Goal: Task Accomplishment & Management: Manage account settings

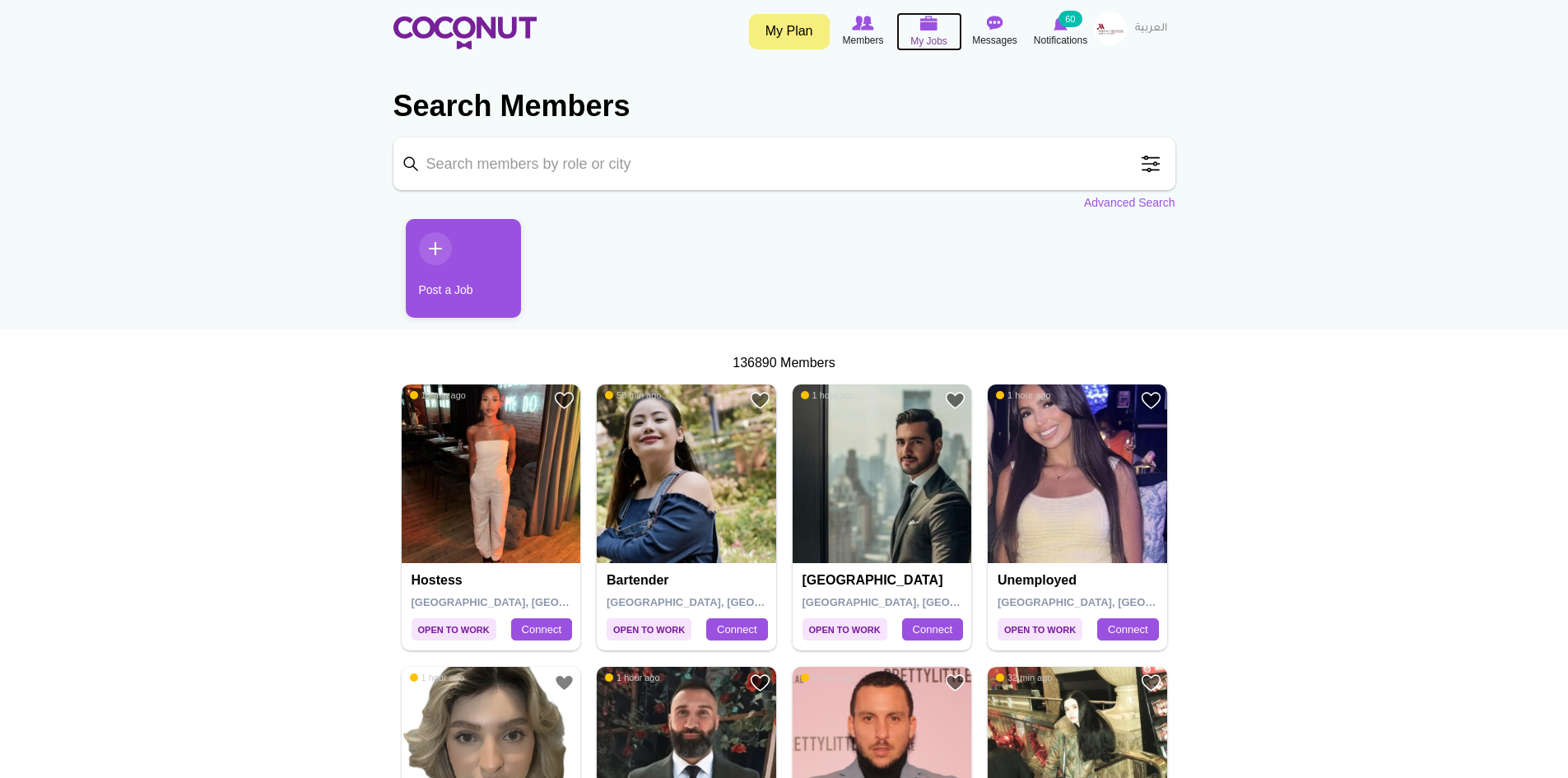
click at [923, 28] on img at bounding box center [930, 23] width 18 height 15
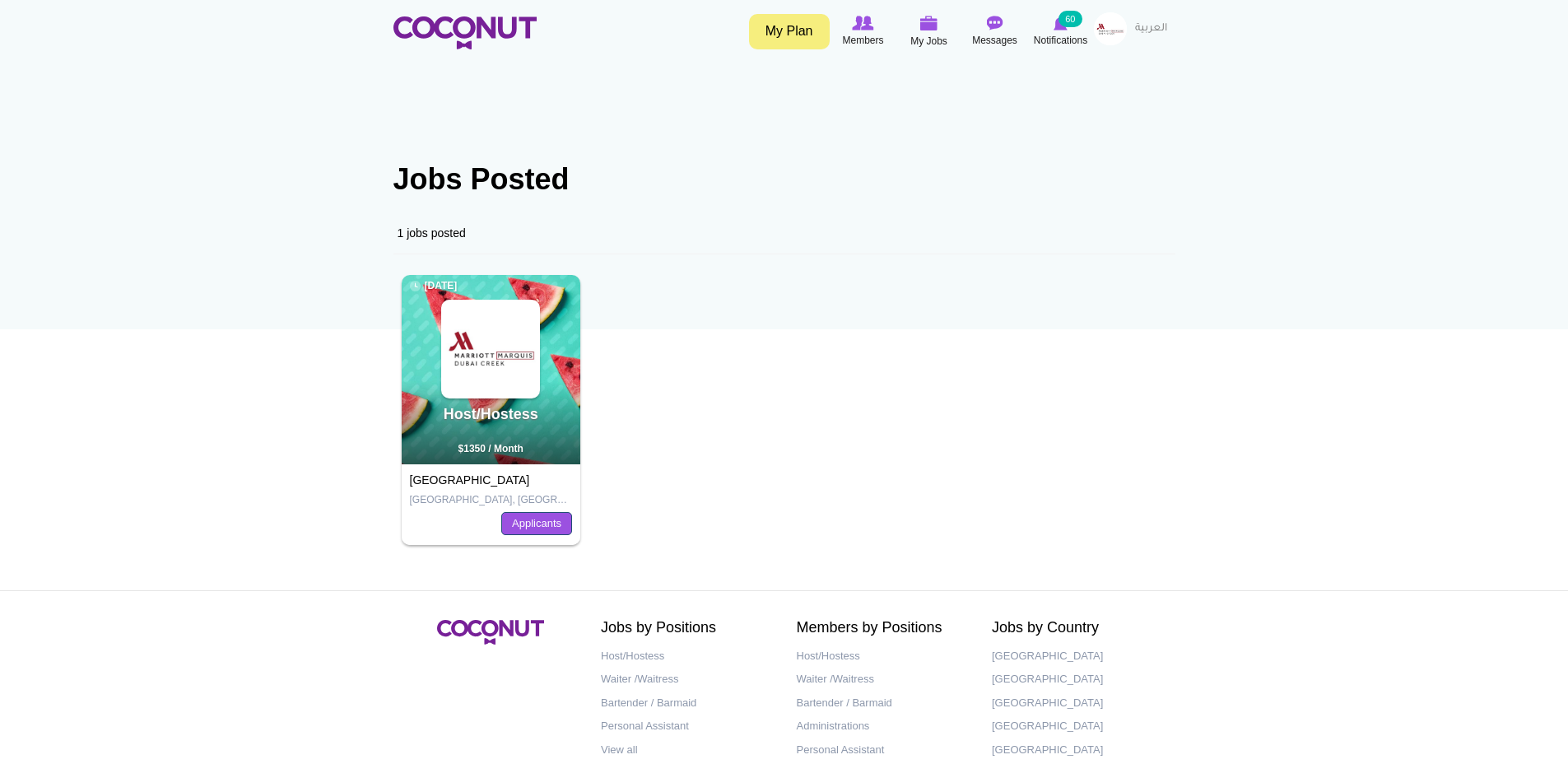
click at [553, 525] on link "Applicants" at bounding box center [536, 524] width 71 height 23
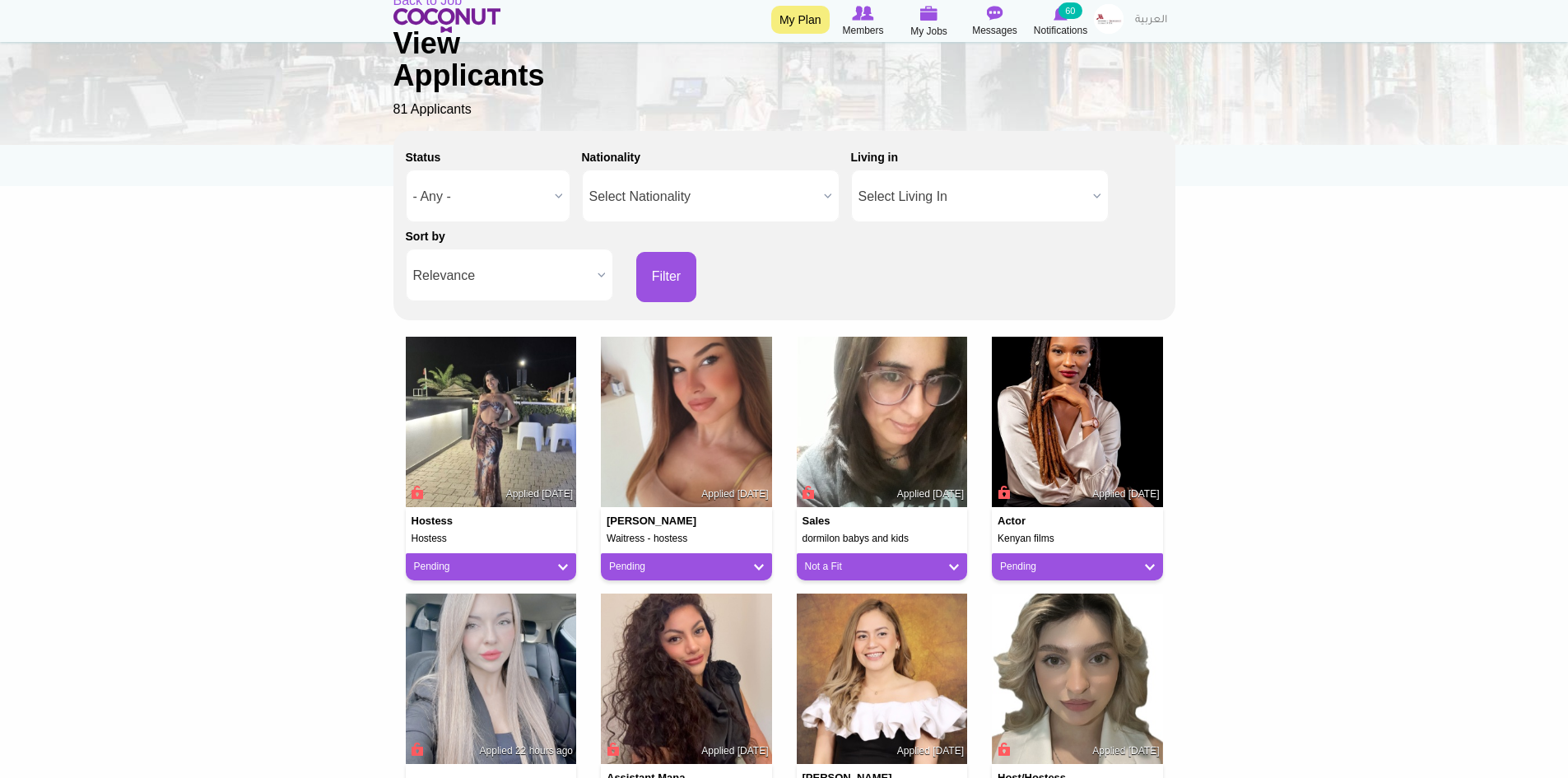
scroll to position [165, 0]
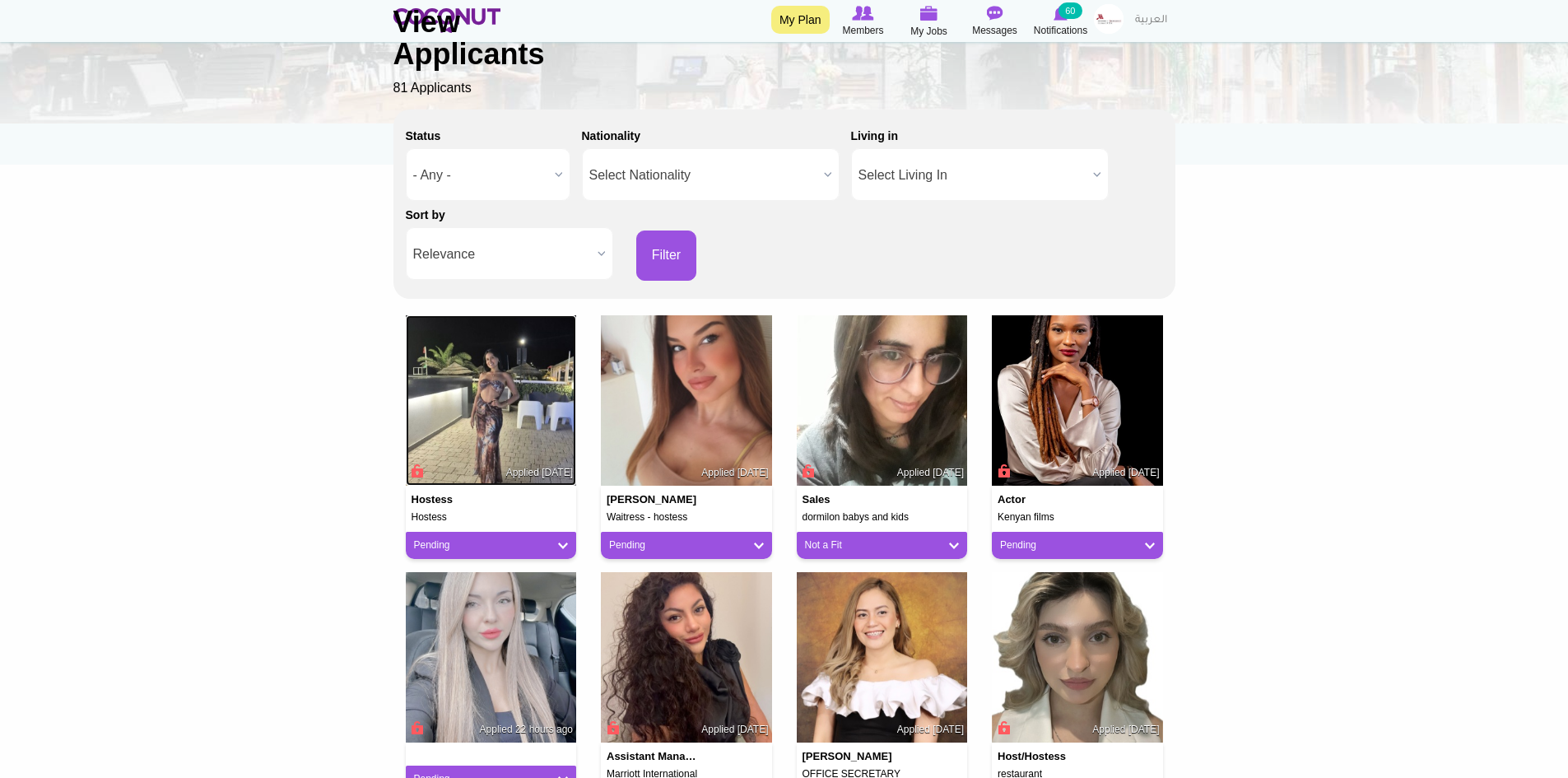
click at [515, 435] on img at bounding box center [491, 401] width 172 height 171
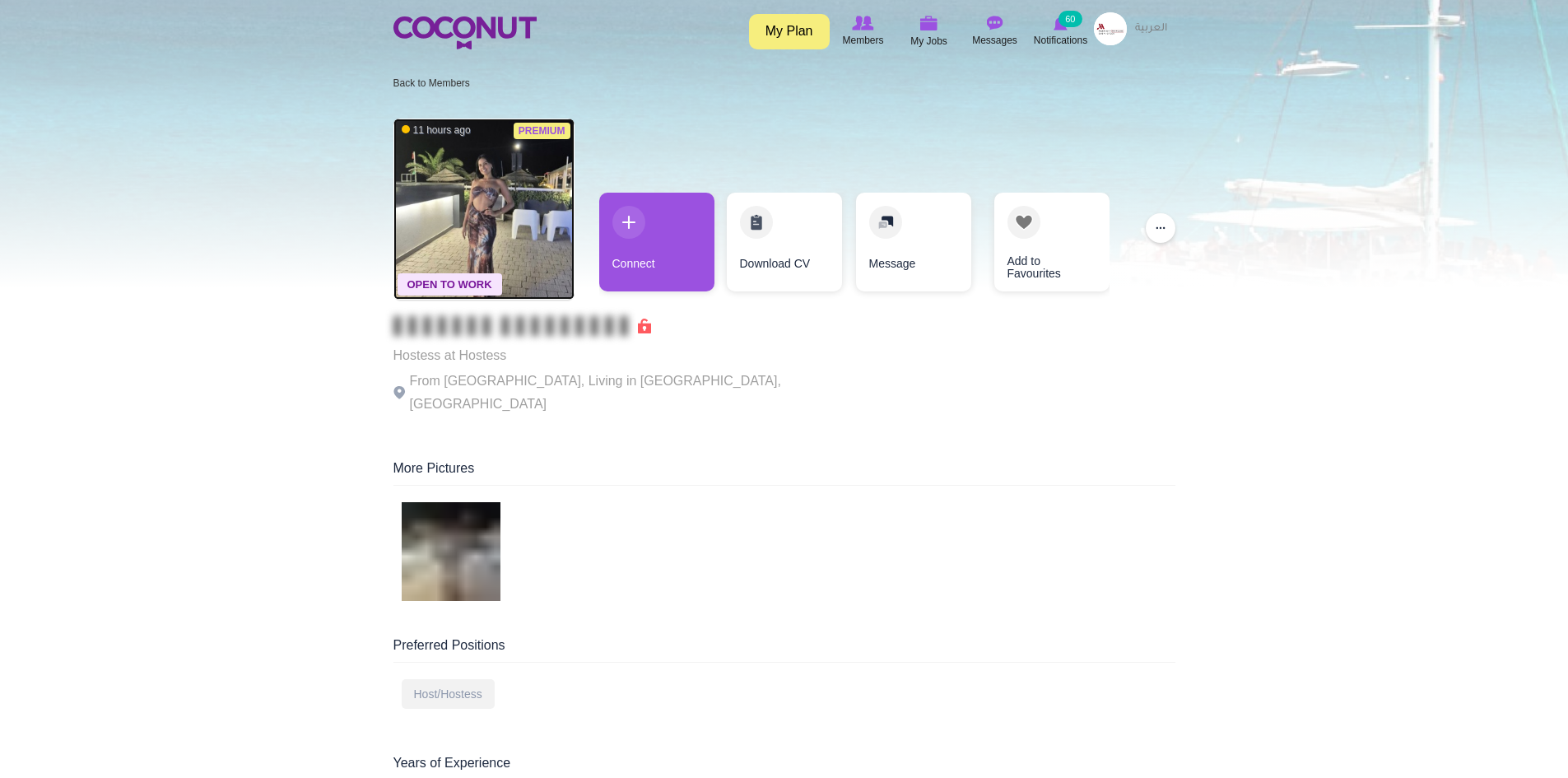
click at [481, 214] on img at bounding box center [484, 209] width 181 height 181
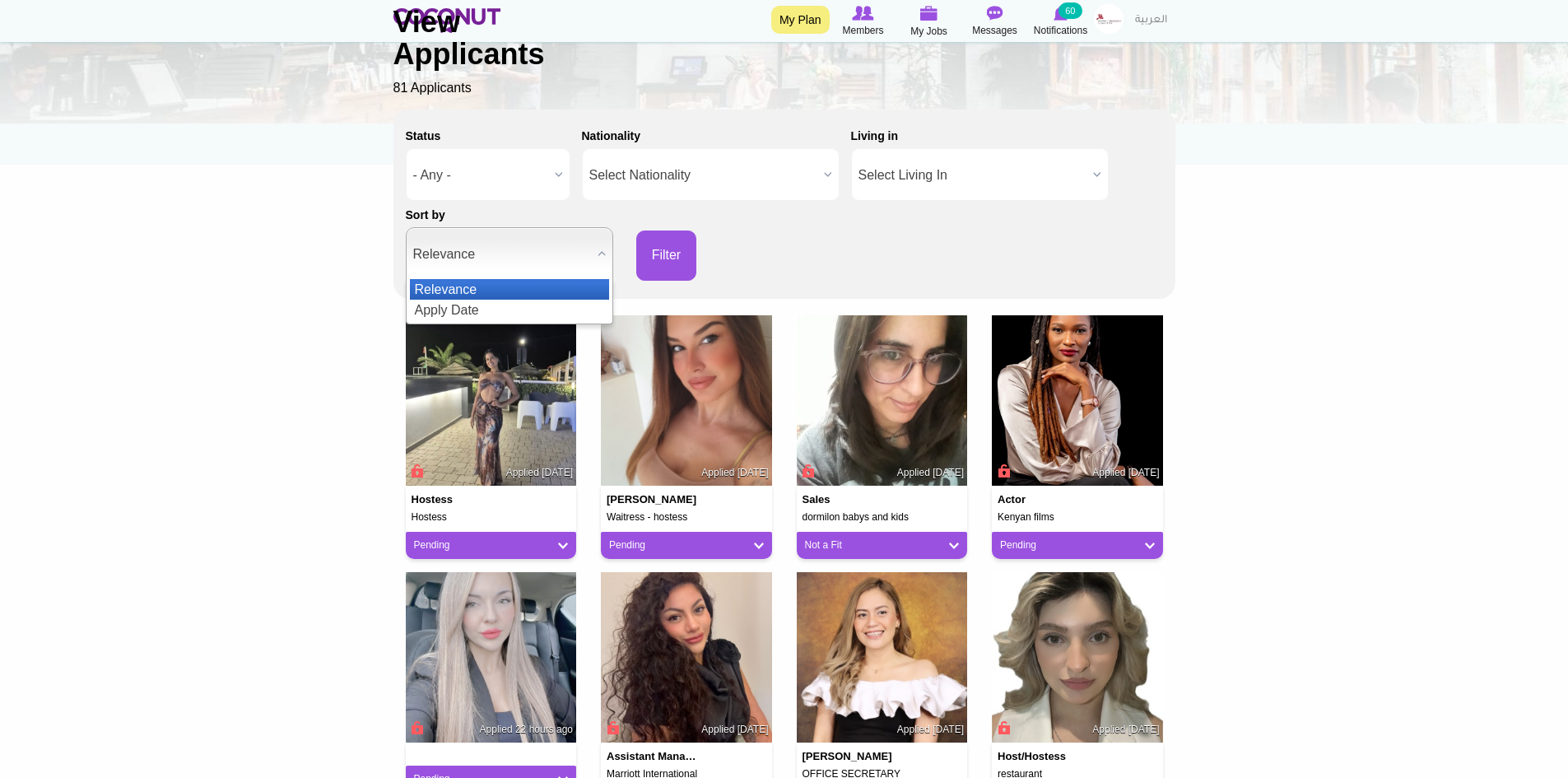
click at [600, 249] on b at bounding box center [602, 253] width 22 height 51
click at [500, 304] on li "Apply Date" at bounding box center [510, 310] width 199 height 21
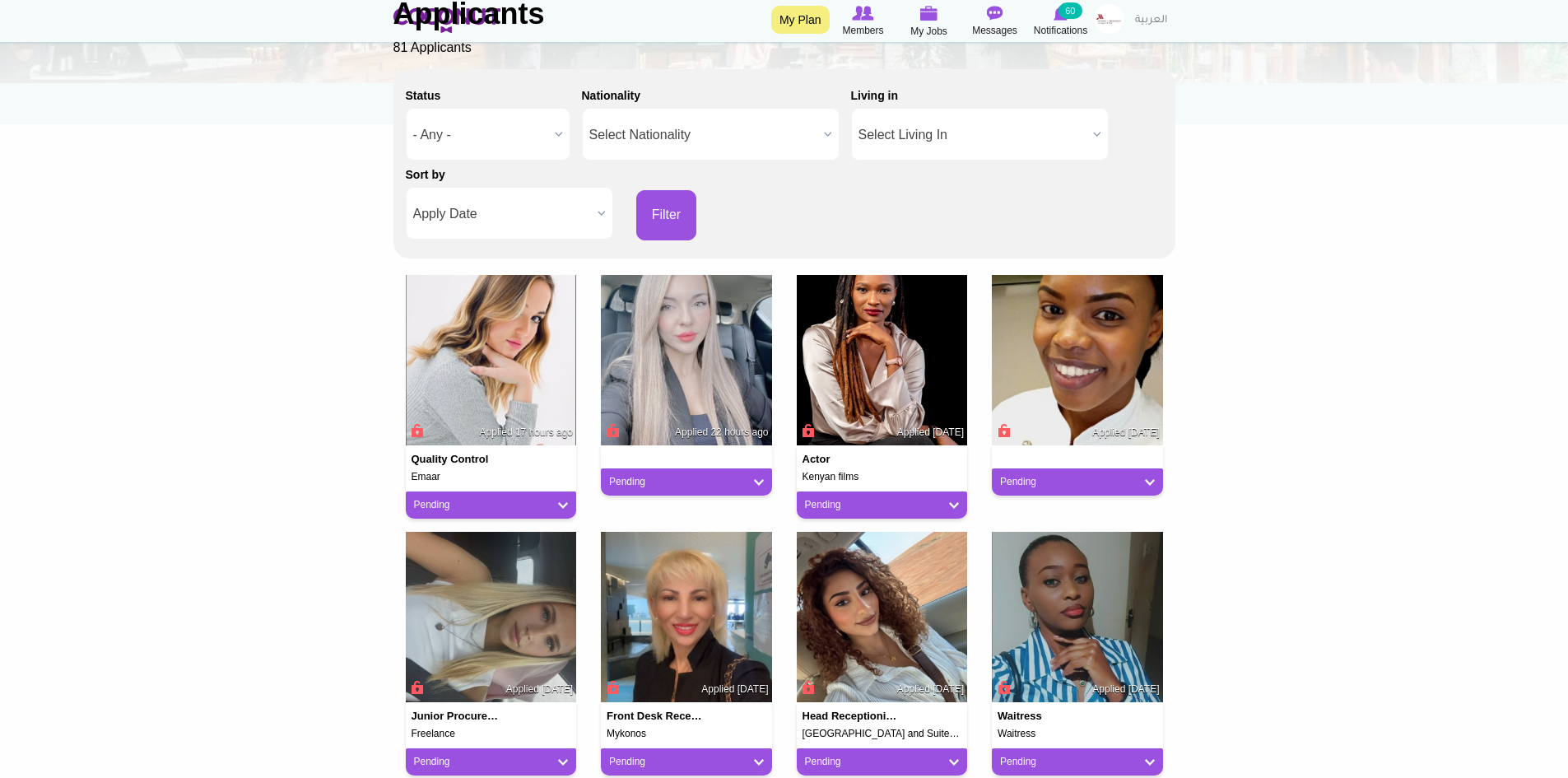
scroll to position [247, 0]
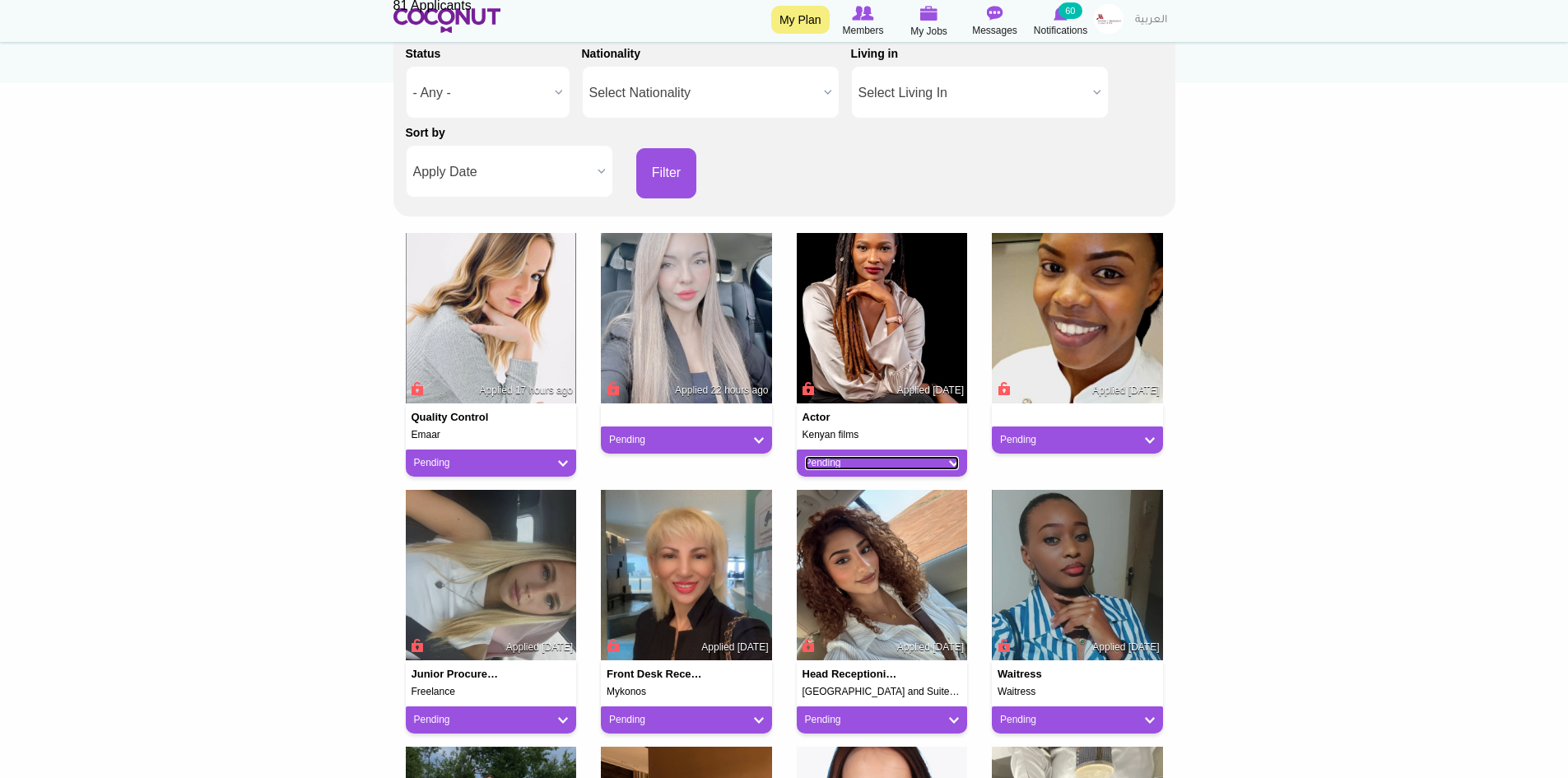
click at [948, 463] on link "Pending" at bounding box center [882, 463] width 155 height 14
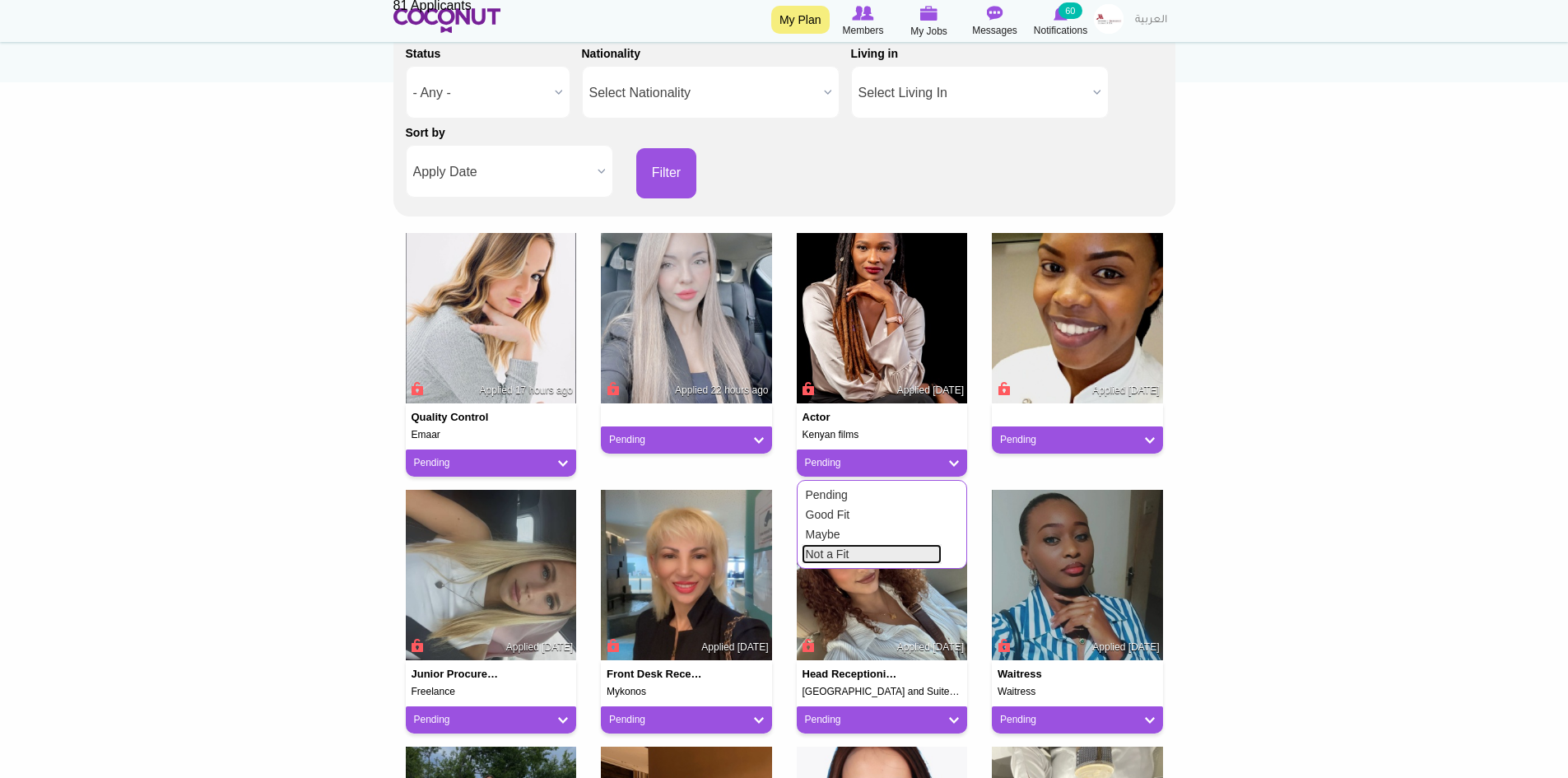
click at [864, 549] on link "Not a Fit" at bounding box center [871, 554] width 140 height 20
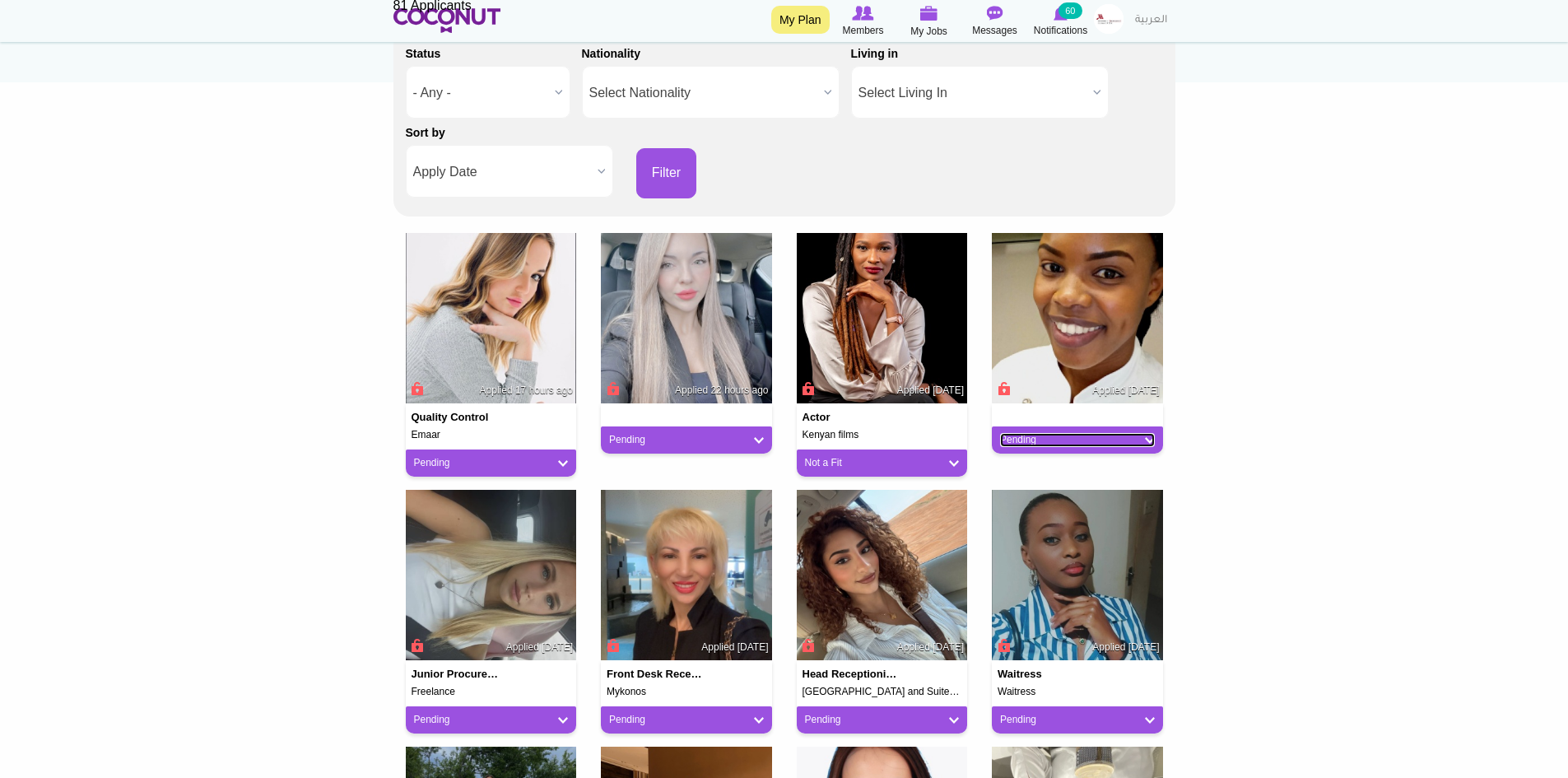
click at [1041, 435] on link "Pending" at bounding box center [1077, 440] width 155 height 14
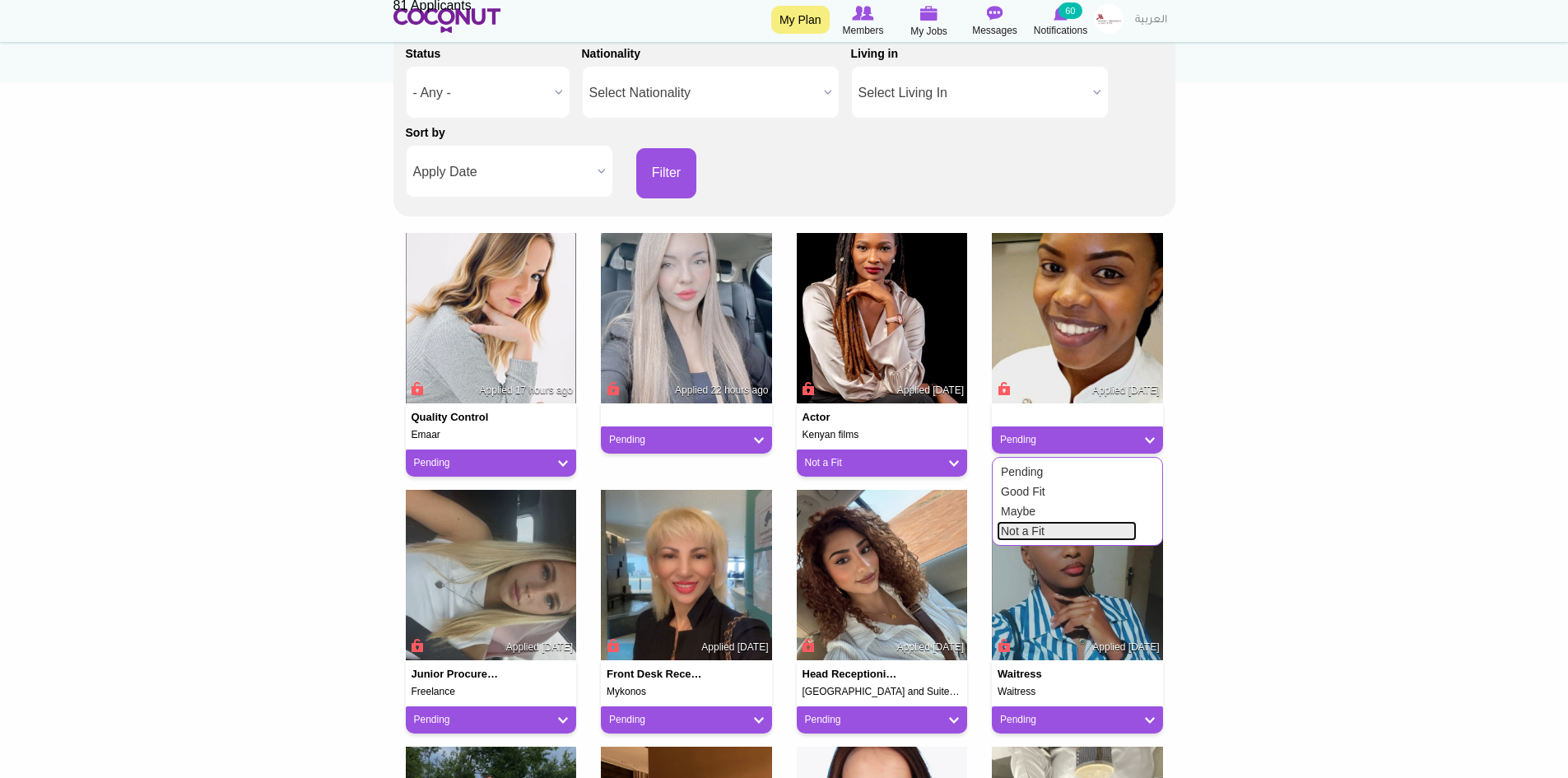
click at [1015, 532] on link "Not a Fit" at bounding box center [1066, 531] width 140 height 20
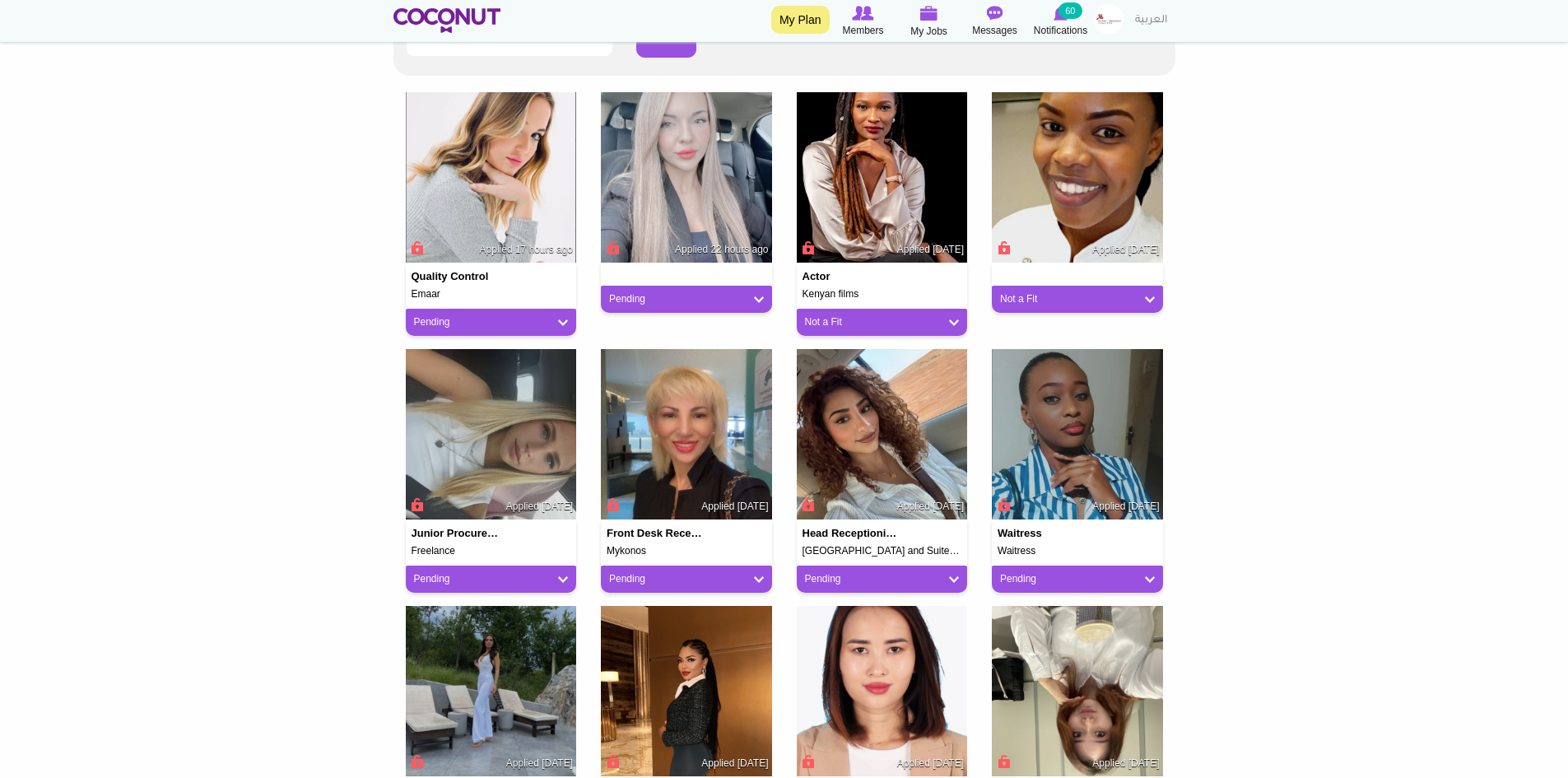
scroll to position [412, 0]
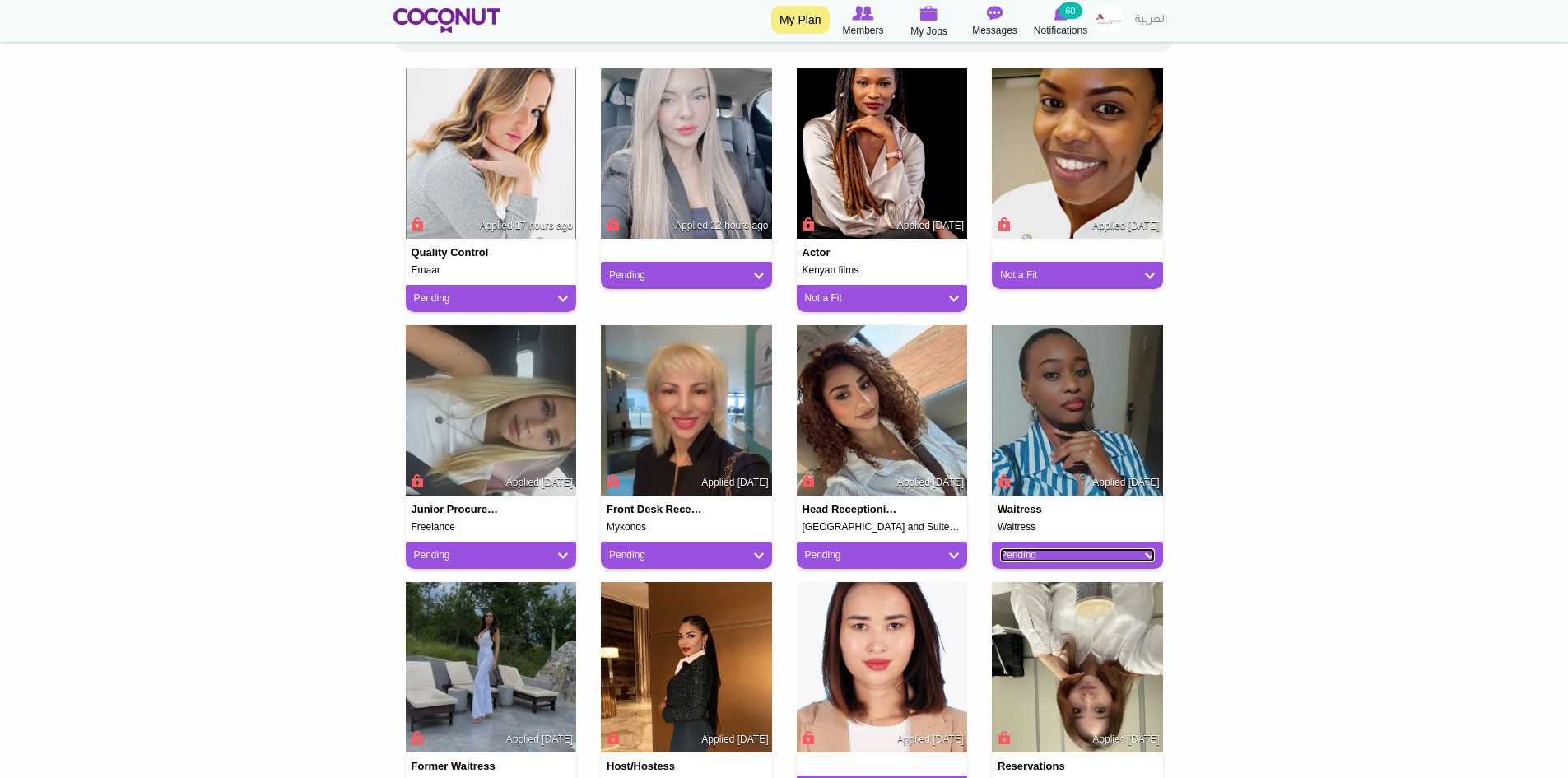
click at [1030, 556] on link "Pending" at bounding box center [1077, 555] width 155 height 14
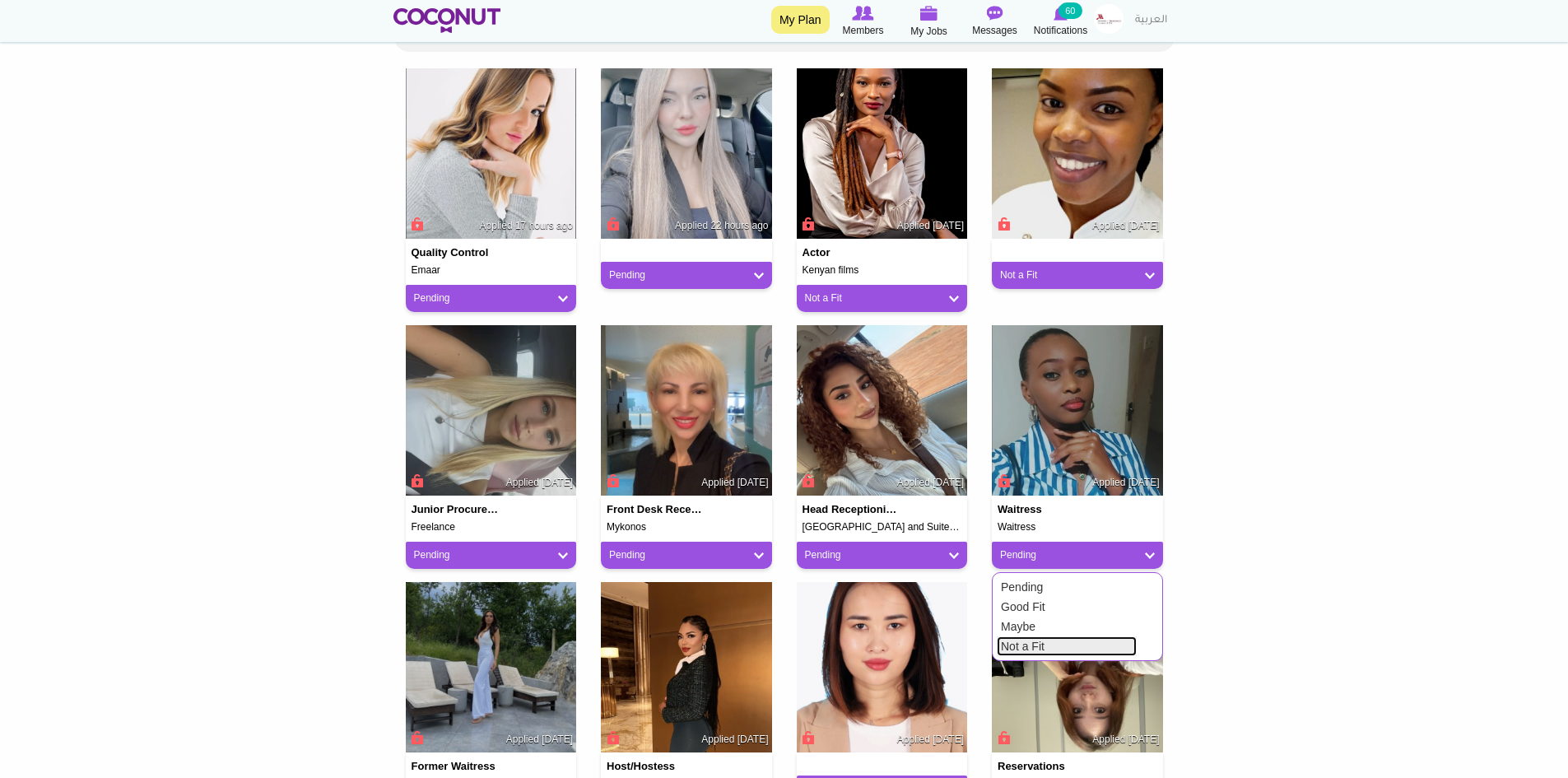
click at [1024, 643] on link "Not a Fit" at bounding box center [1066, 647] width 140 height 20
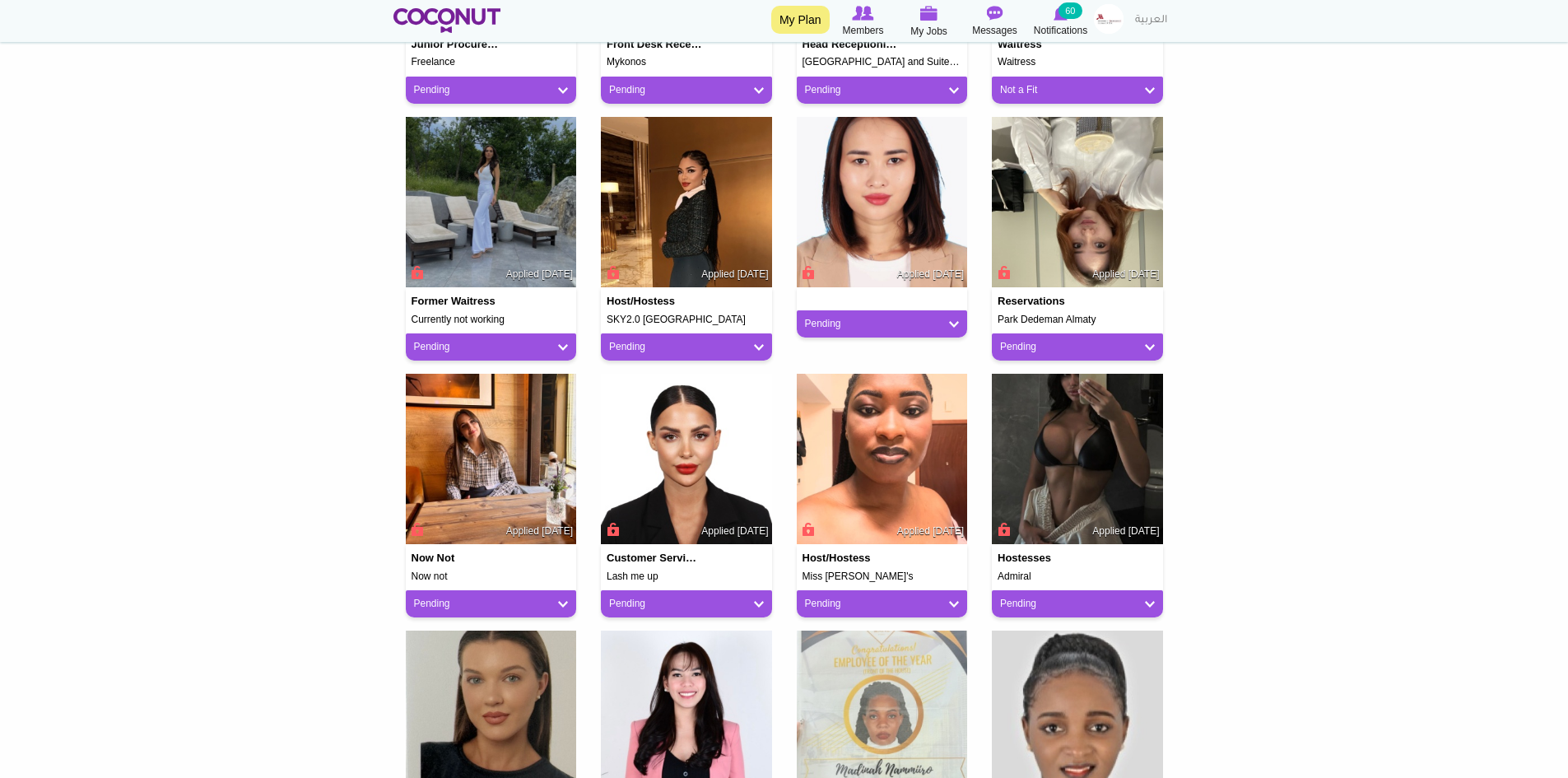
scroll to position [905, 0]
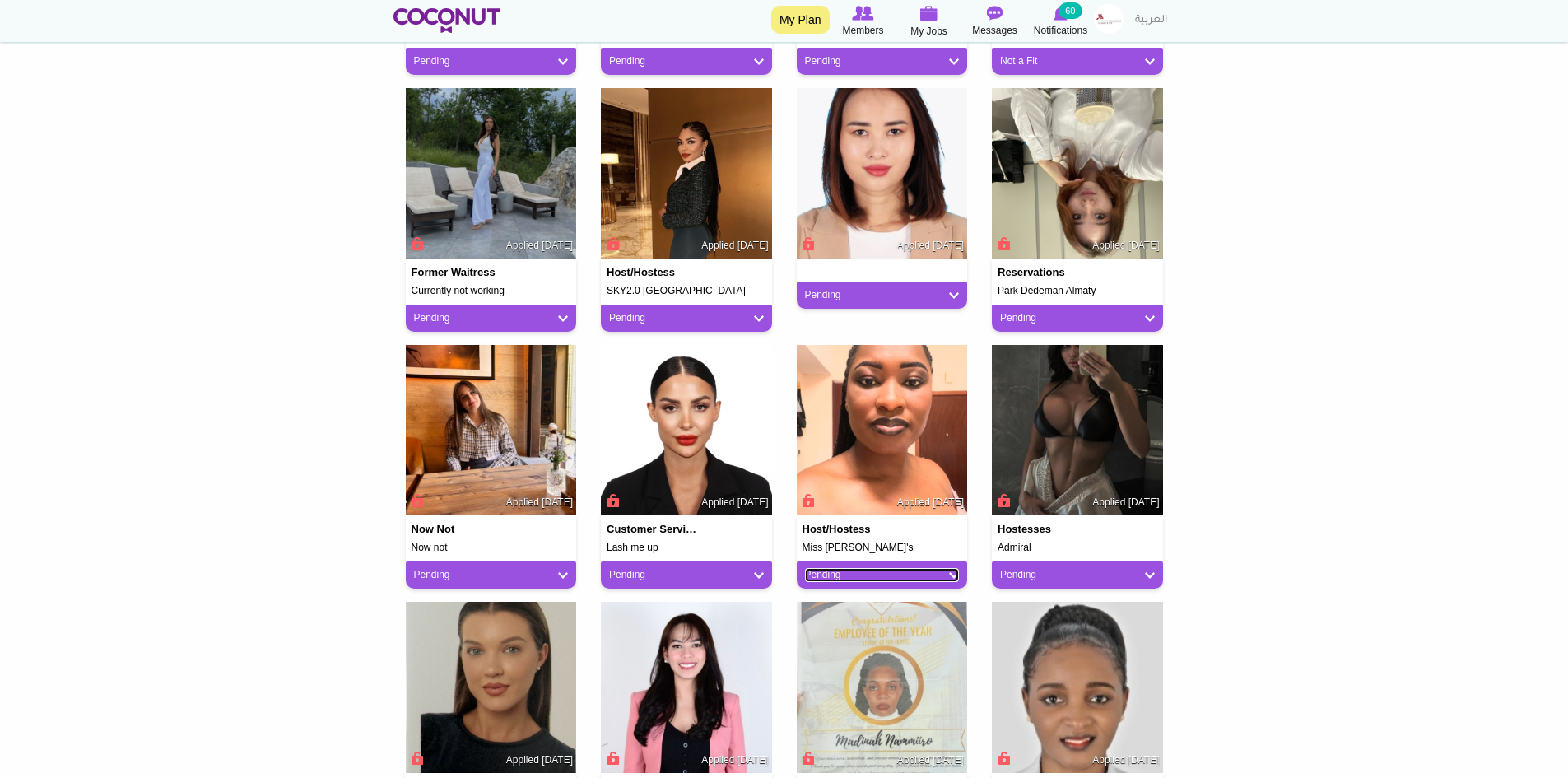
click at [938, 571] on link "Pending" at bounding box center [882, 575] width 155 height 14
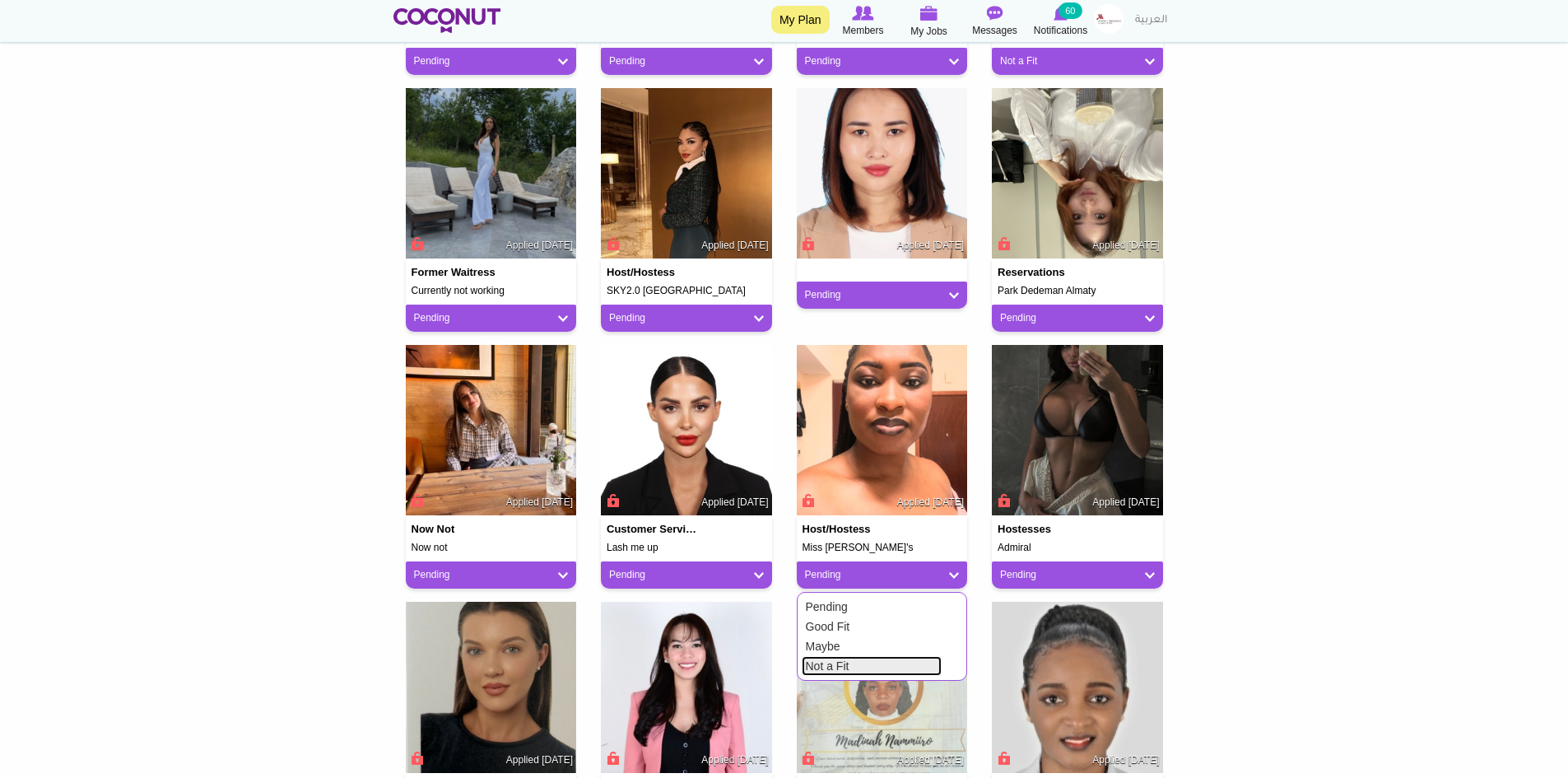
click at [850, 659] on link "Not a Fit" at bounding box center [871, 666] width 140 height 20
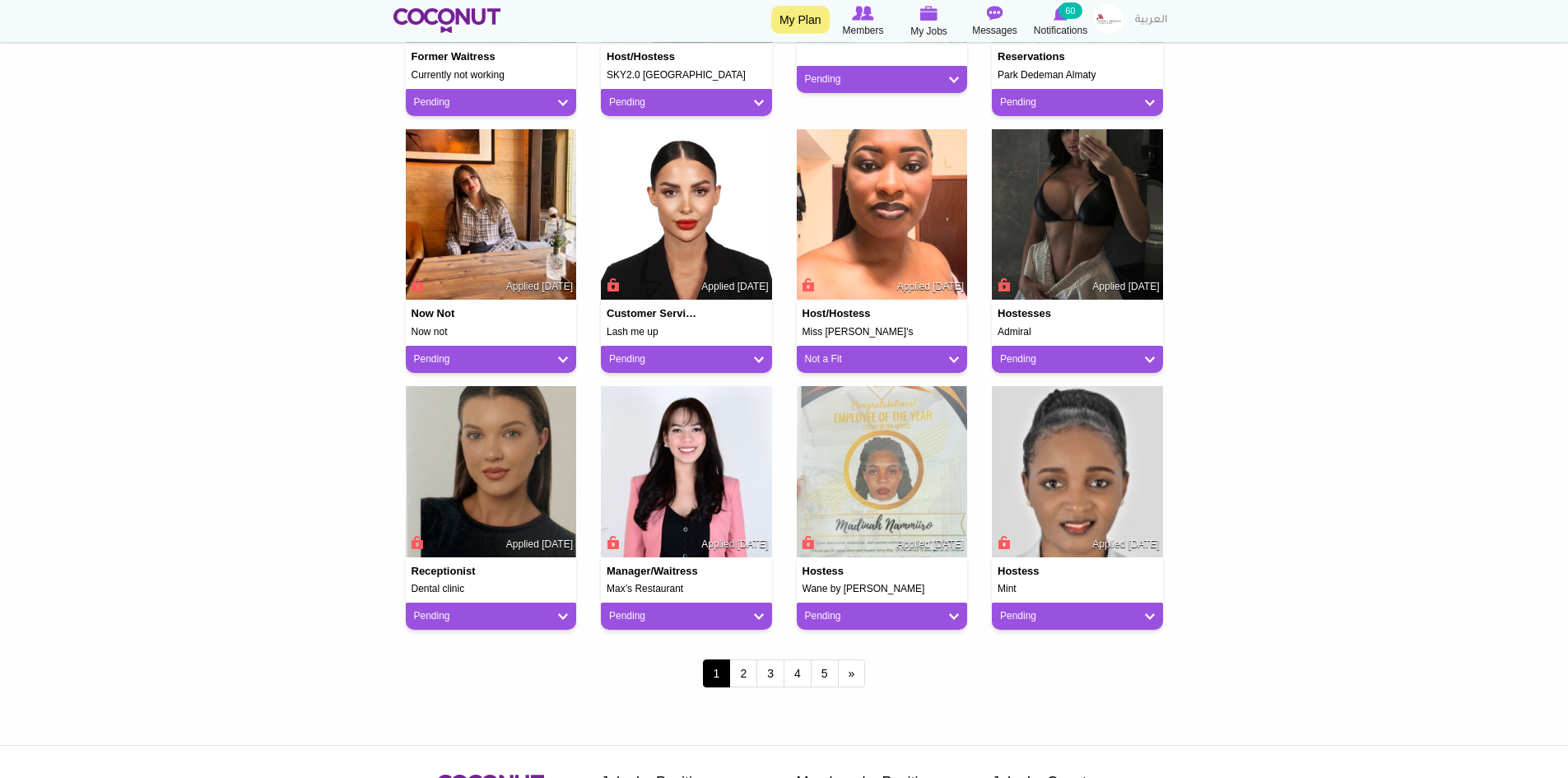
scroll to position [1152, 0]
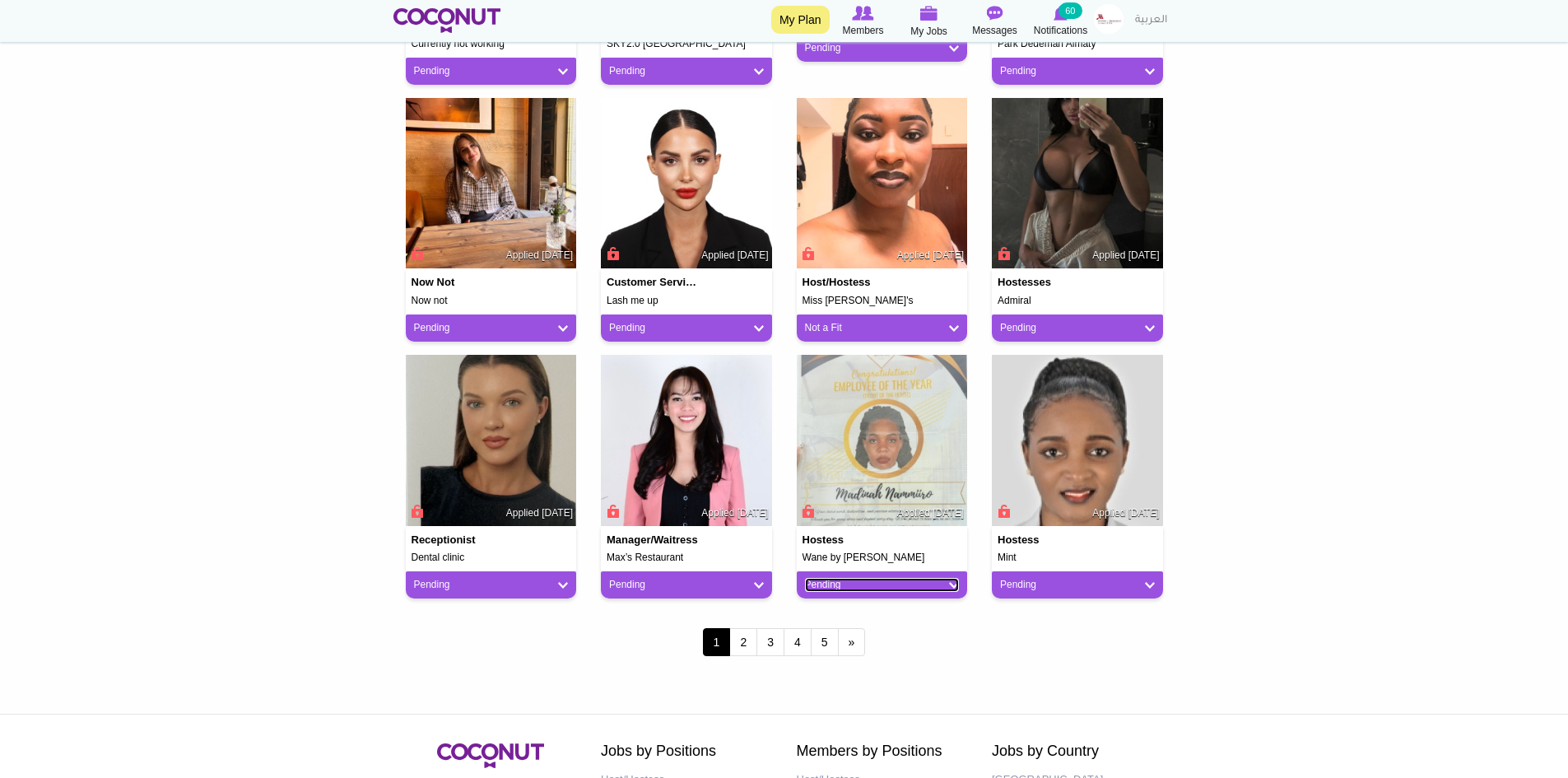
click at [894, 585] on link "Pending" at bounding box center [882, 585] width 155 height 14
click at [853, 676] on link "Not a Fit" at bounding box center [871, 676] width 140 height 20
click at [1065, 584] on link "Pending" at bounding box center [1077, 585] width 155 height 14
click at [1026, 678] on link "Not a Fit" at bounding box center [1066, 676] width 140 height 20
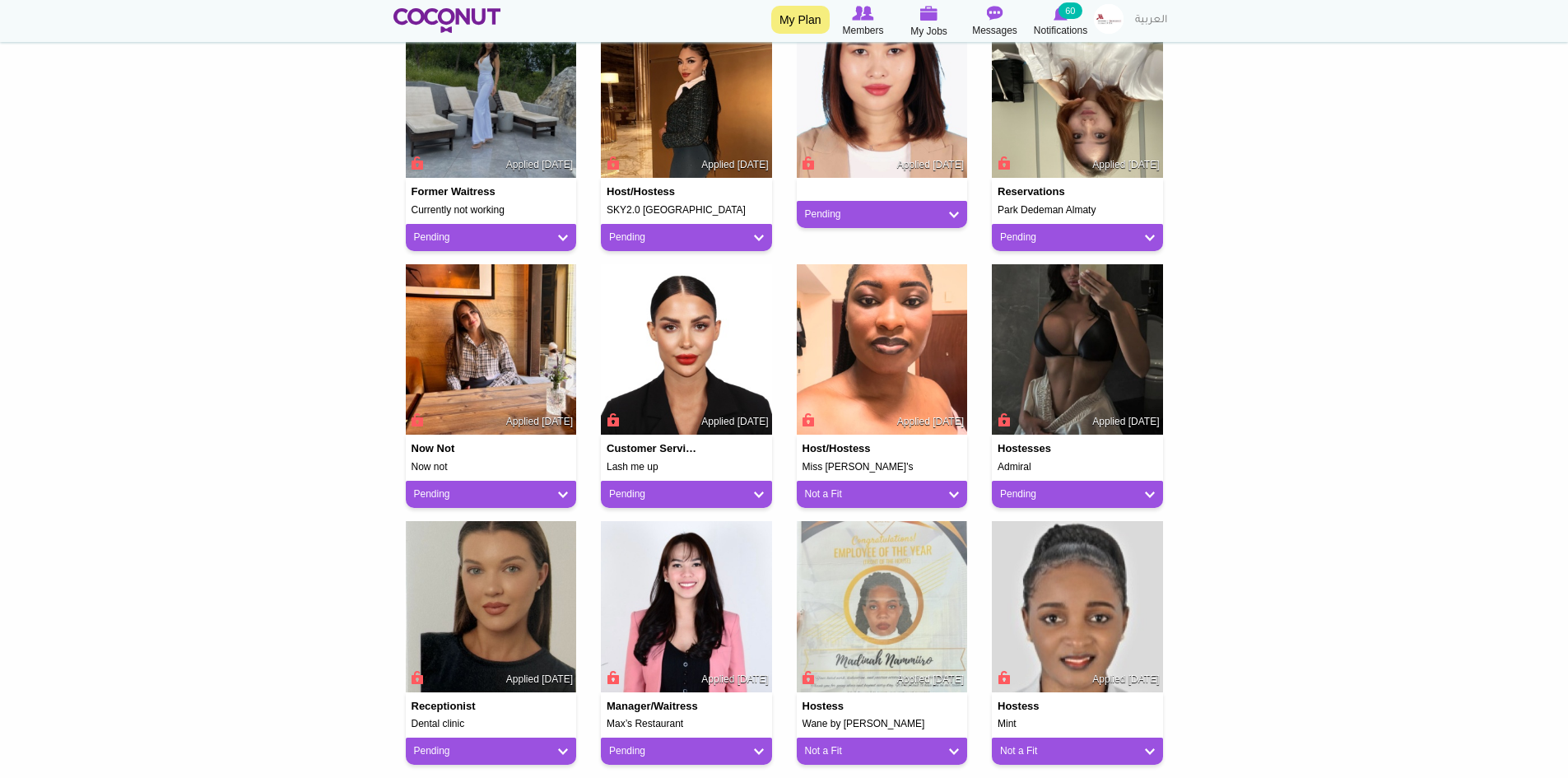
scroll to position [988, 0]
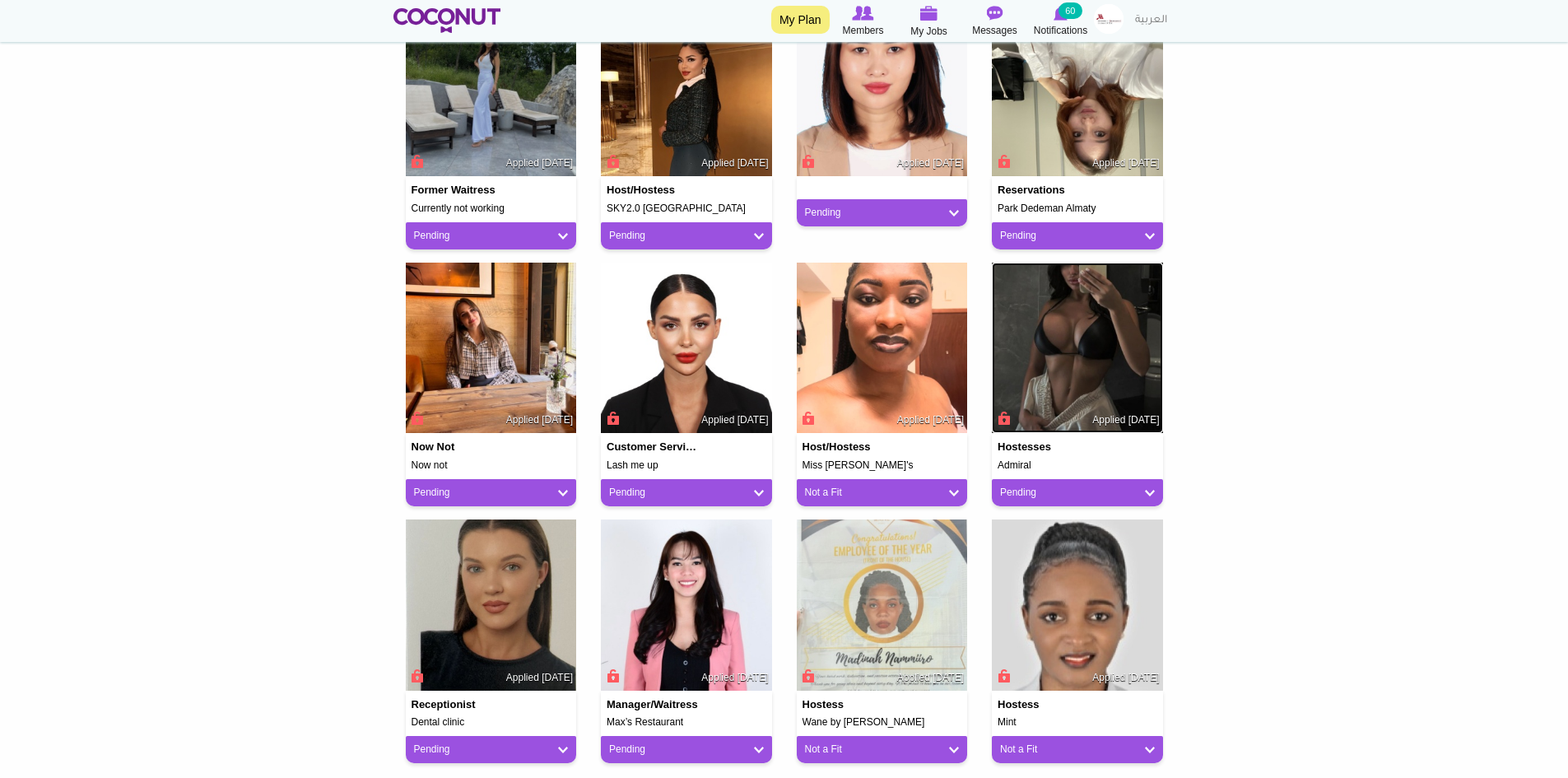
click at [1099, 366] on img at bounding box center [1078, 348] width 172 height 171
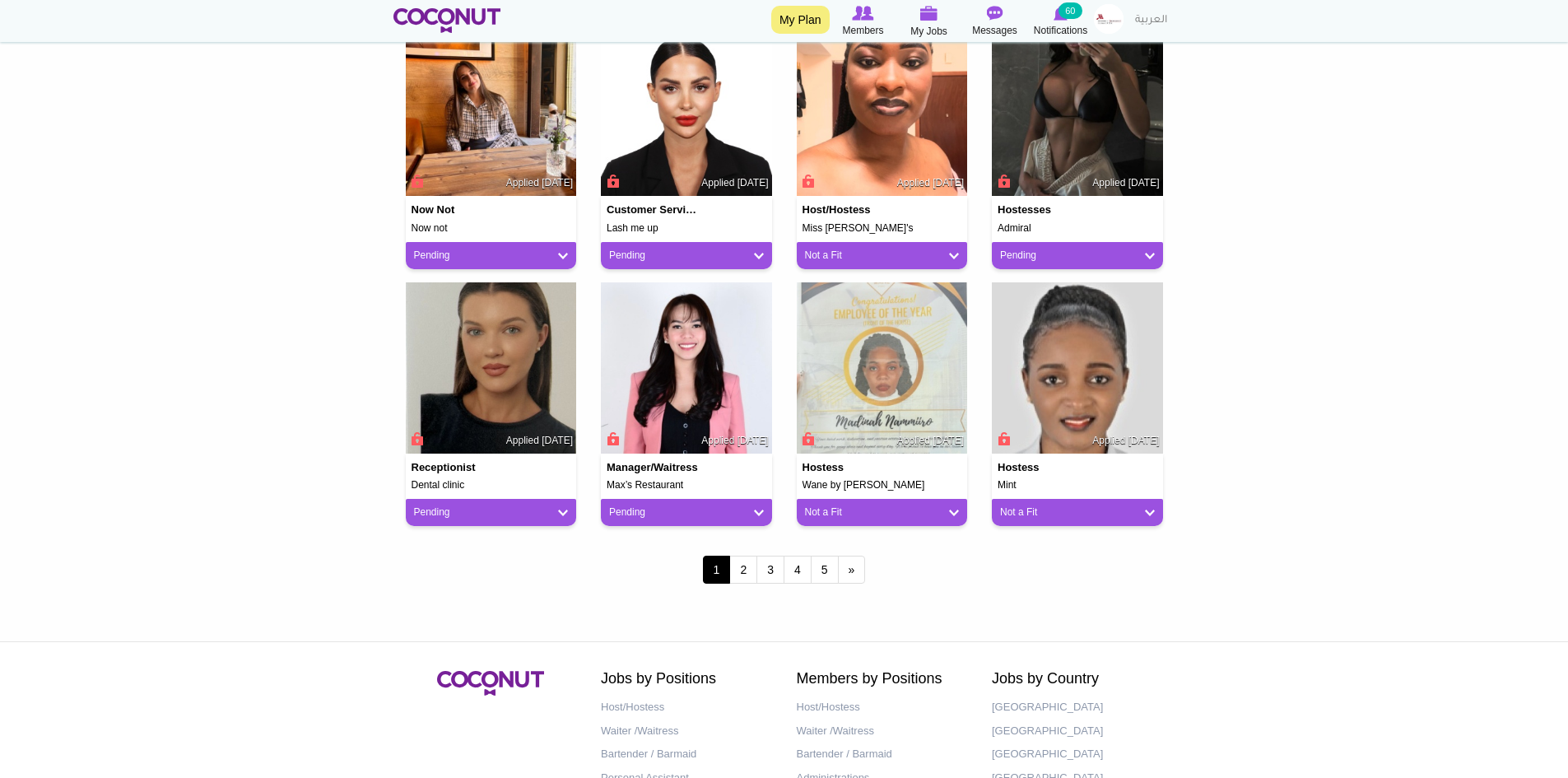
scroll to position [1235, 0]
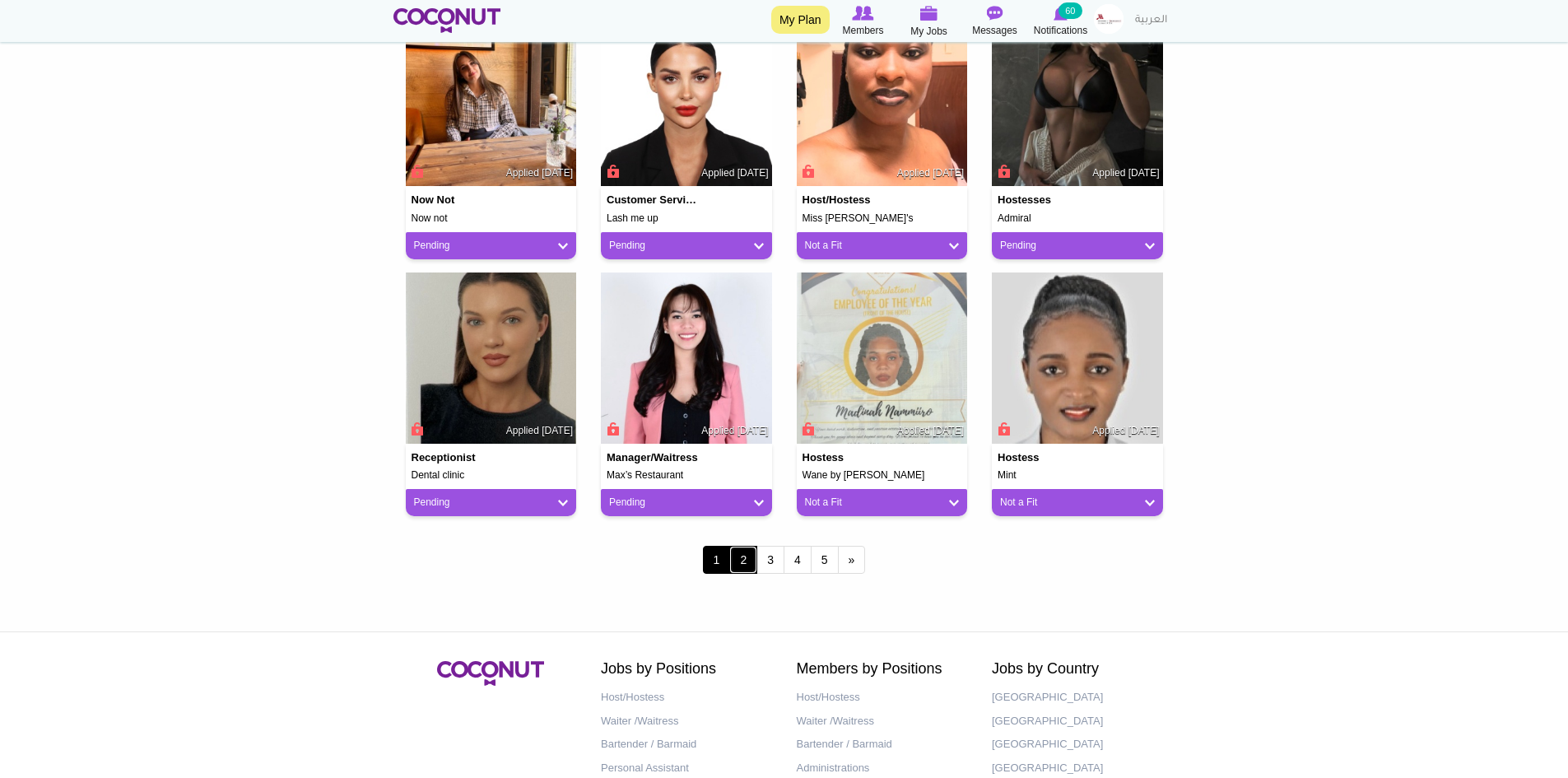
click at [741, 566] on link "2" at bounding box center [743, 559] width 28 height 28
